Goal: Navigation & Orientation: Go to known website

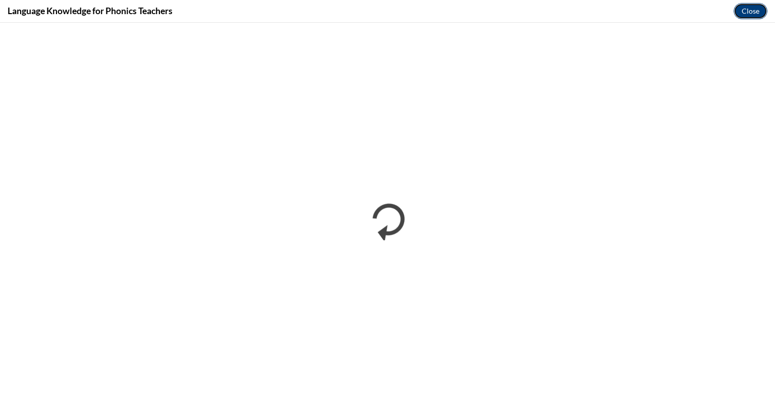
click at [745, 7] on button "Close" at bounding box center [751, 11] width 34 height 16
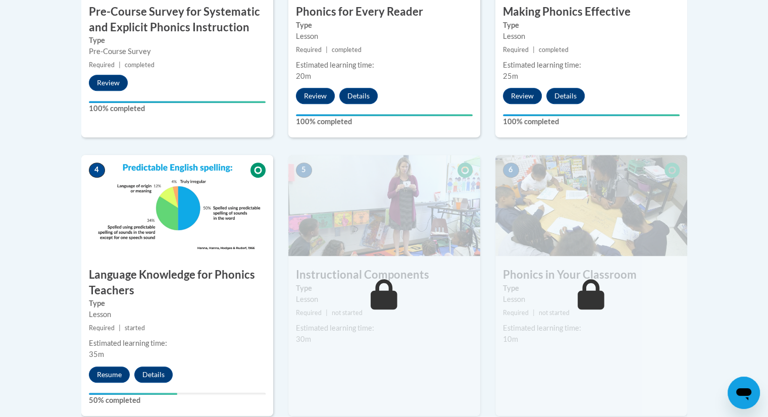
scroll to position [446, 0]
